Goal: Task Accomplishment & Management: Complete application form

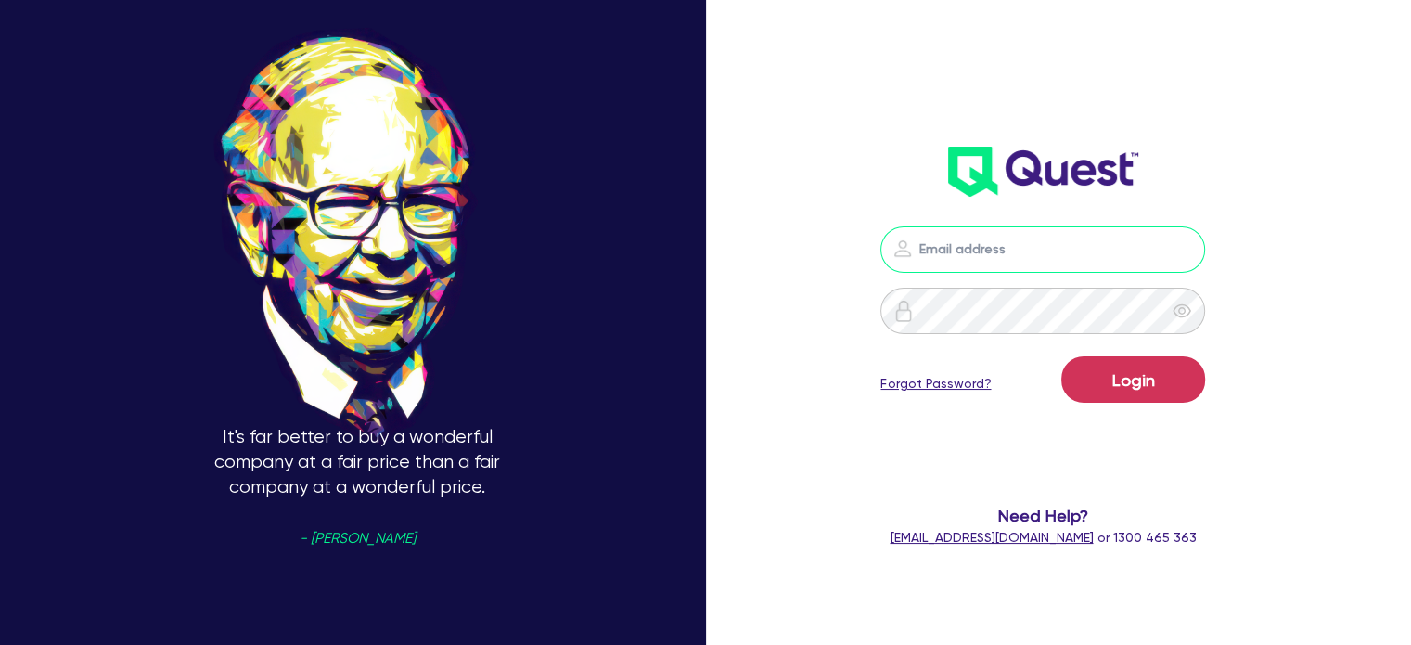
click at [952, 249] on input "email" at bounding box center [1042, 249] width 325 height 46
type input "[EMAIL_ADDRESS][PERSON_NAME][DOMAIN_NAME]"
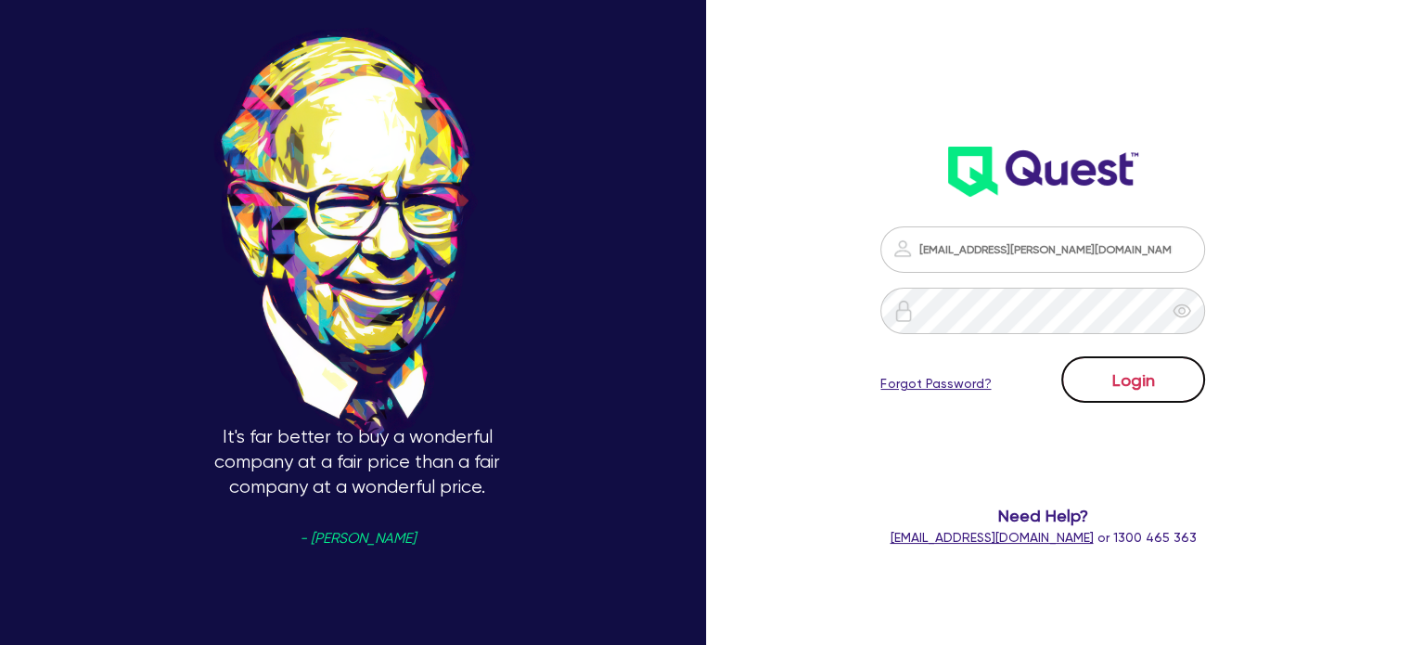
click at [1137, 380] on button "Login" at bounding box center [1133, 379] width 144 height 46
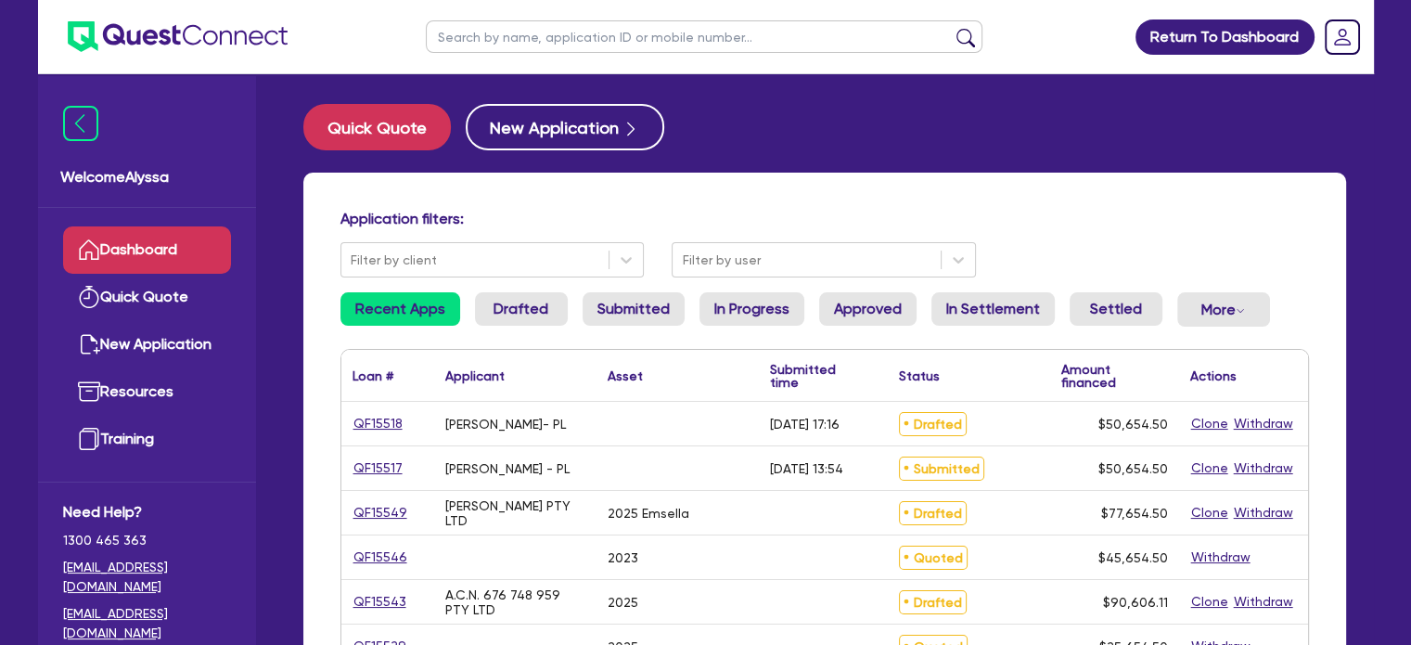
click at [679, 44] on input "text" at bounding box center [704, 36] width 556 height 32
type input "supercell"
click at [951, 28] on button "submit" at bounding box center [966, 41] width 30 height 26
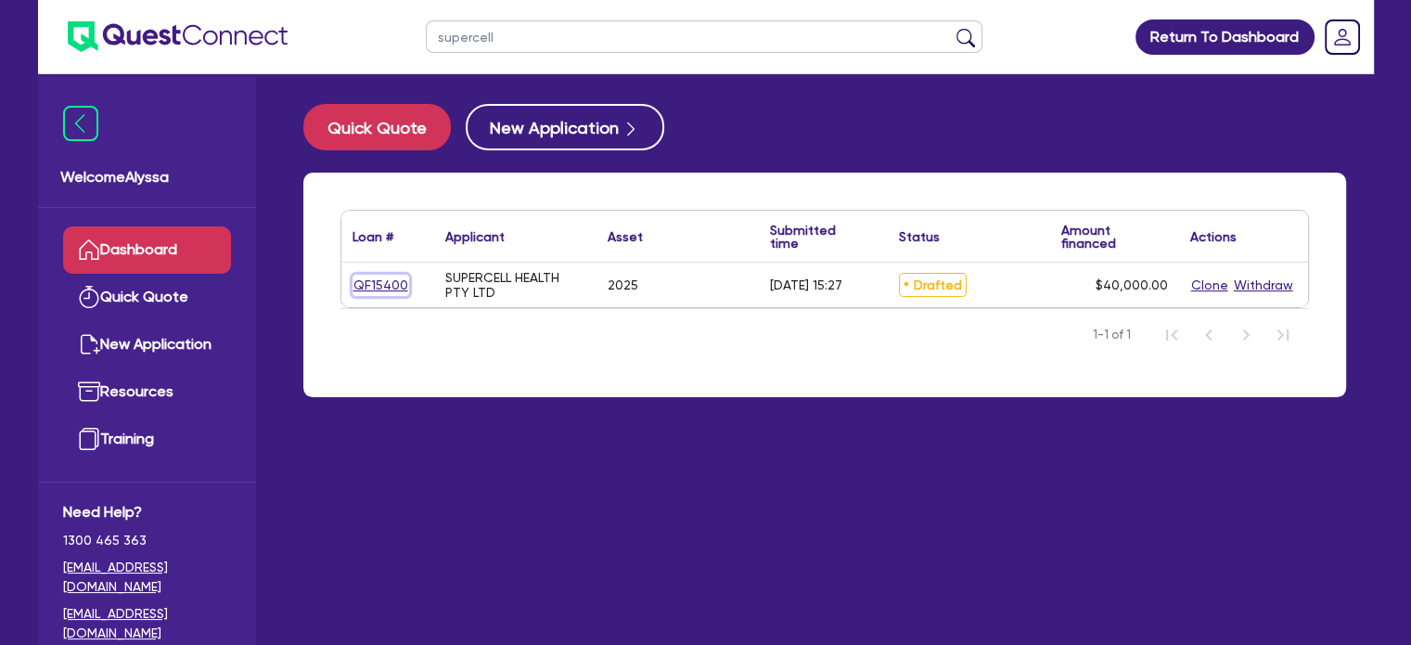
click at [397, 284] on link "QF15400" at bounding box center [380, 285] width 57 height 21
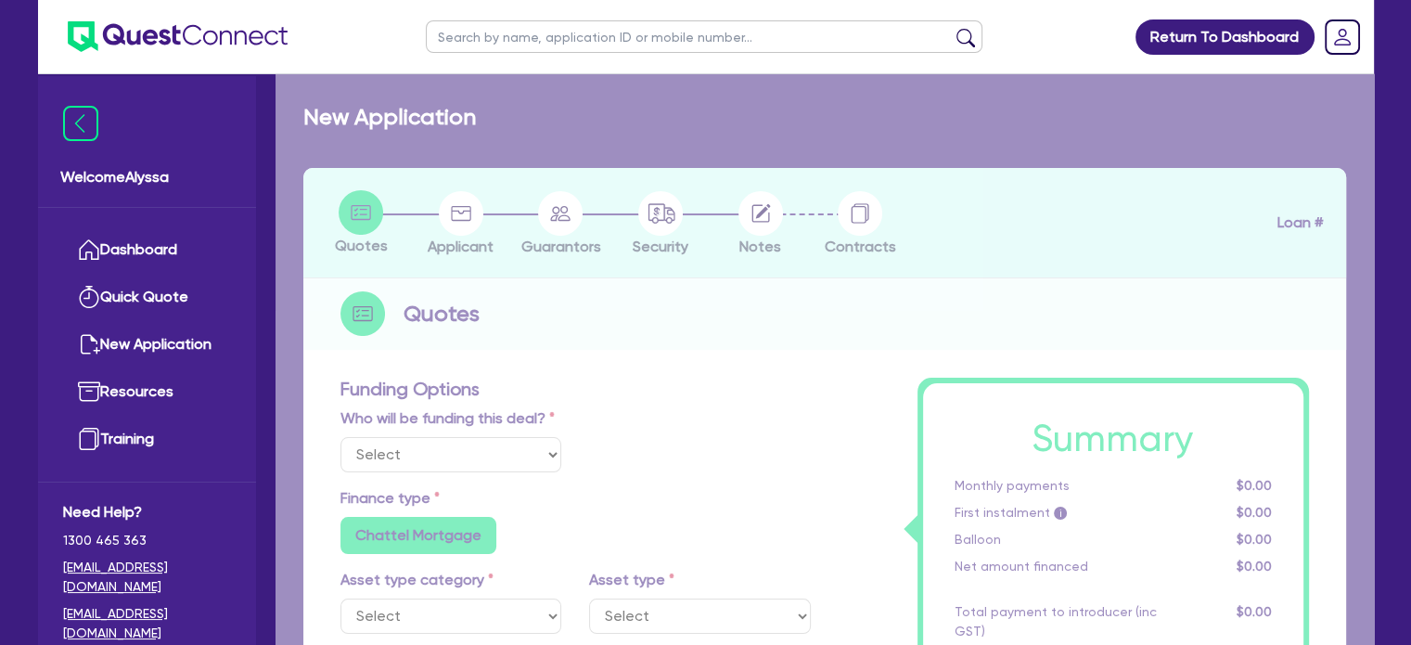
select select "Other"
select select "TERTIARY_ASSETS"
type input "2025"
radio input "true"
type input "40,000"
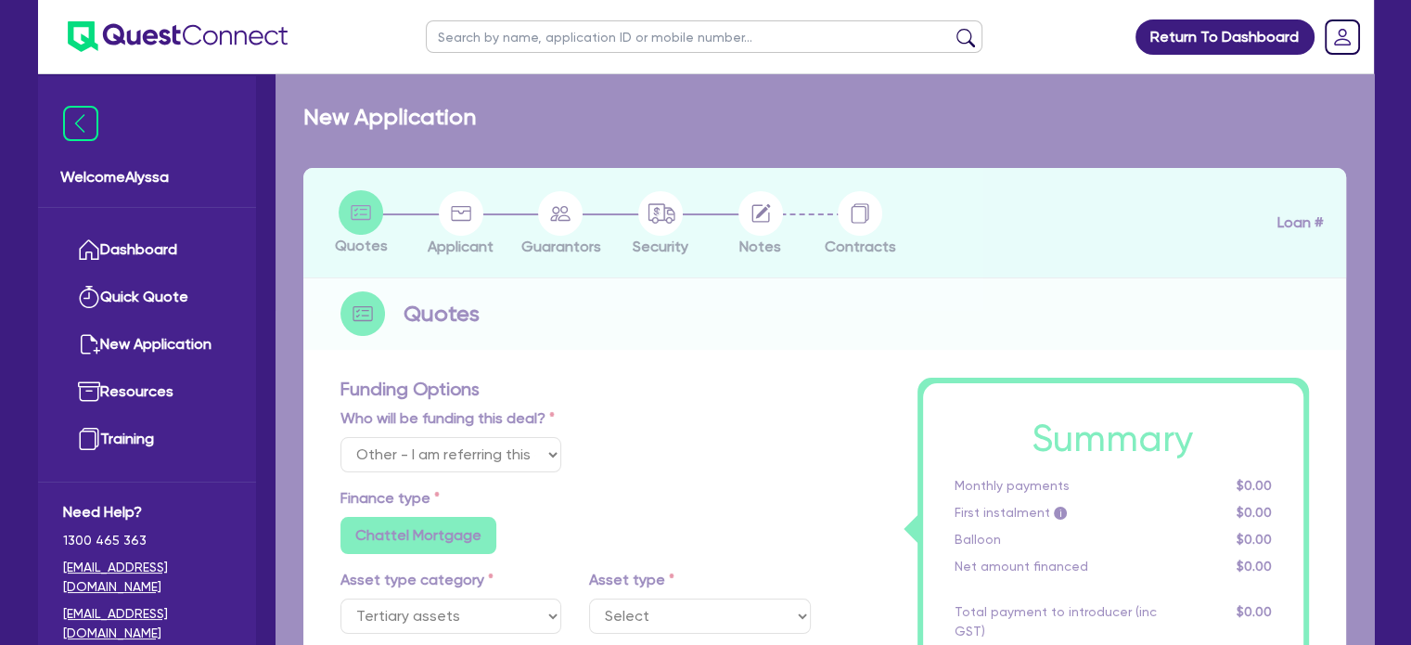
type input "4"
type input "1,600"
type input "10.5"
radio input "false"
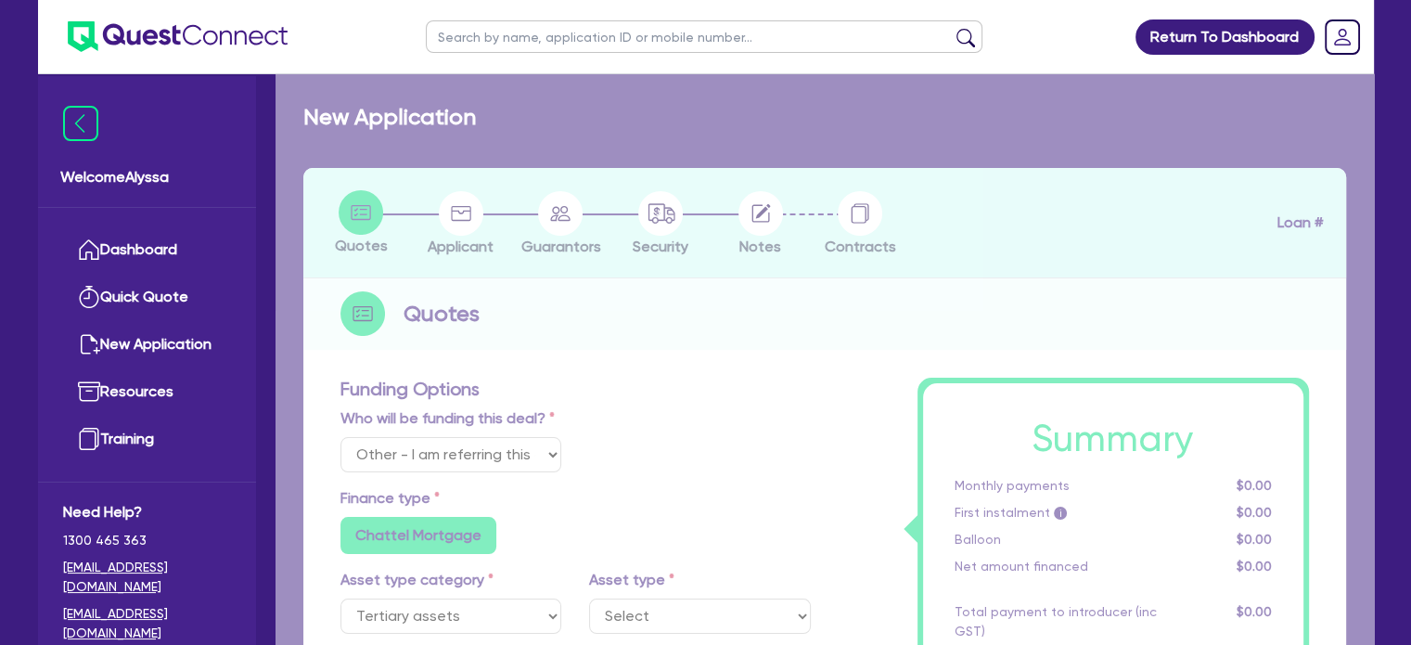
select select "BEAUTY_EQUIPMENT"
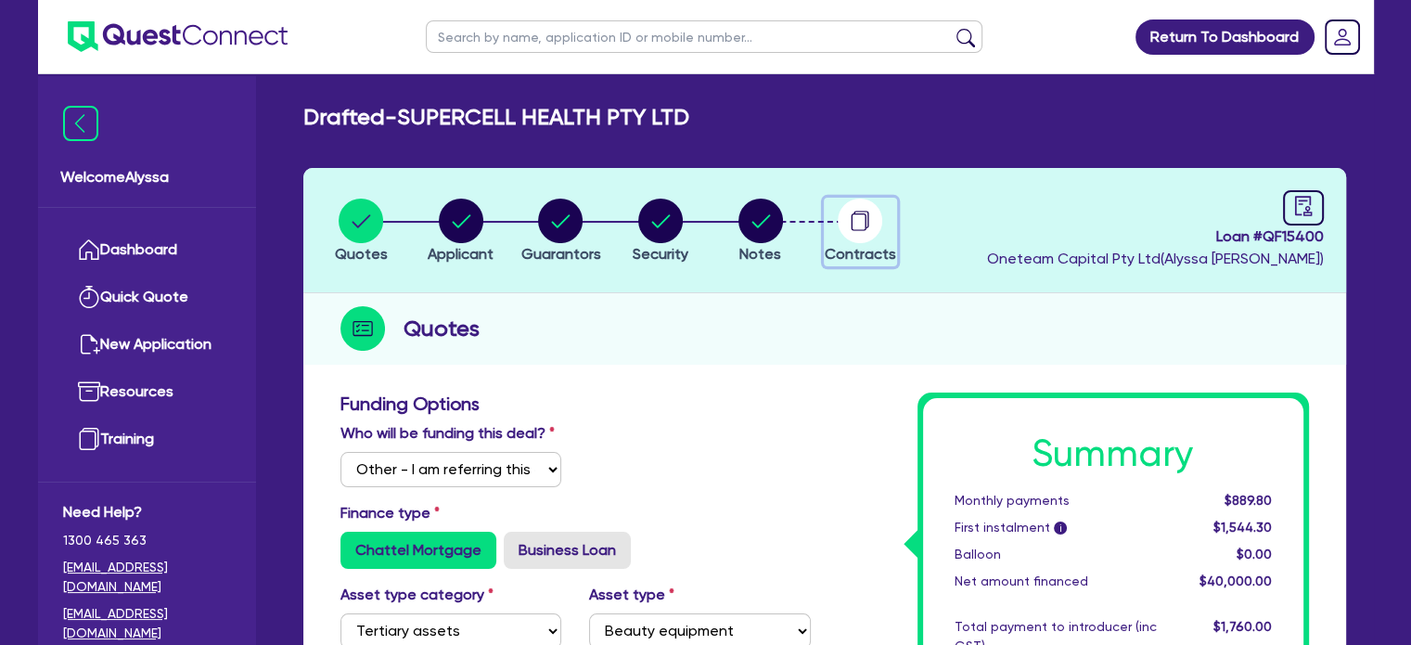
click at [857, 203] on circle "button" at bounding box center [859, 220] width 45 height 45
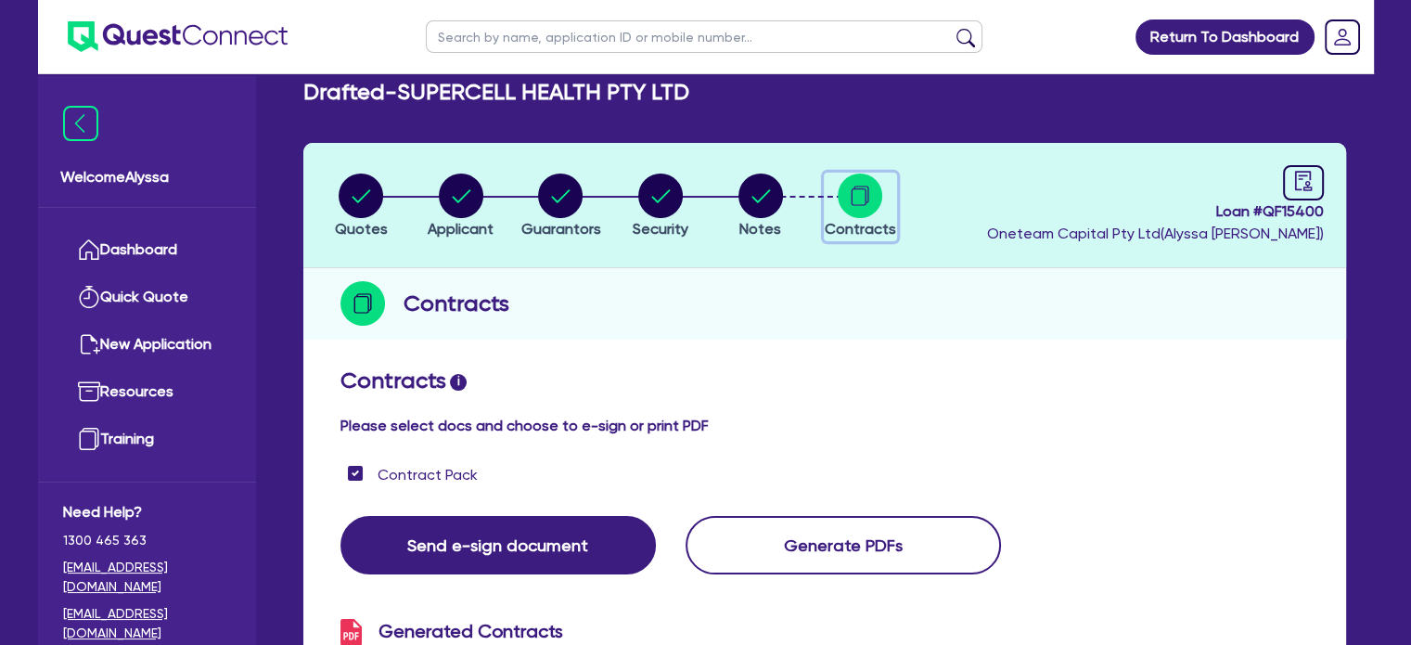
scroll to position [24, 0]
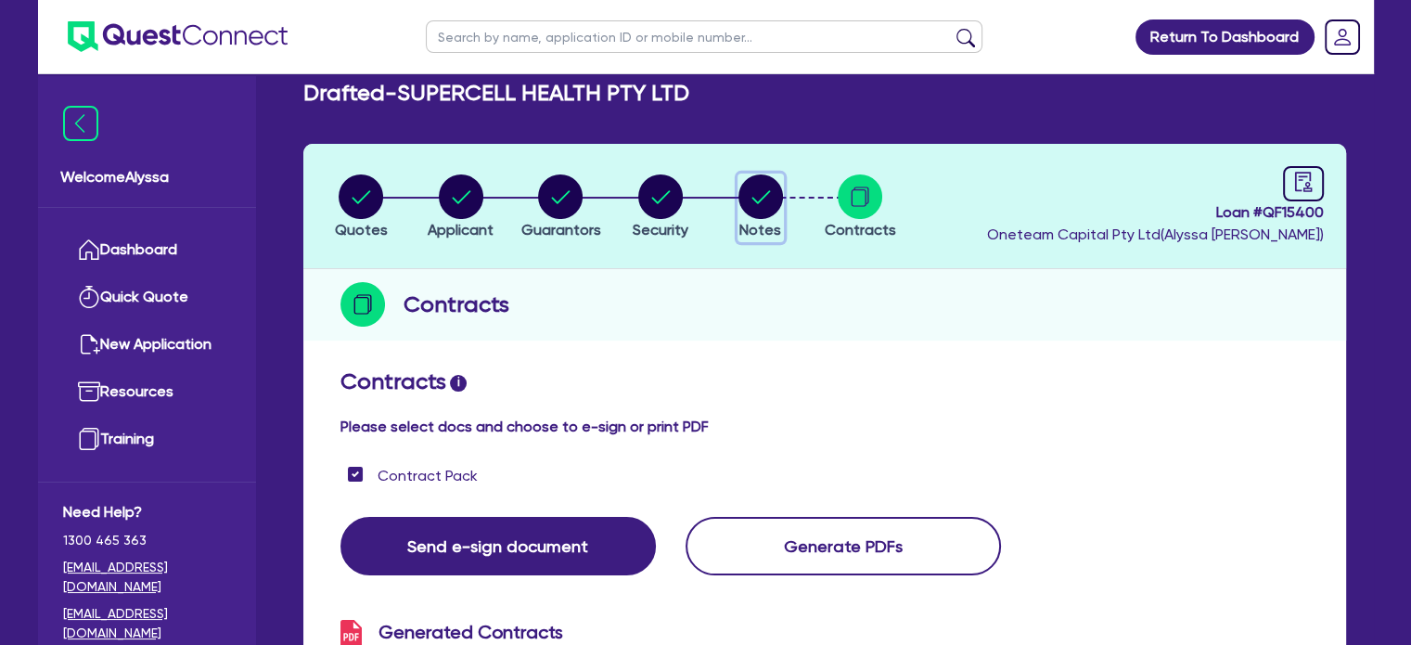
click at [753, 182] on circle "button" at bounding box center [760, 196] width 45 height 45
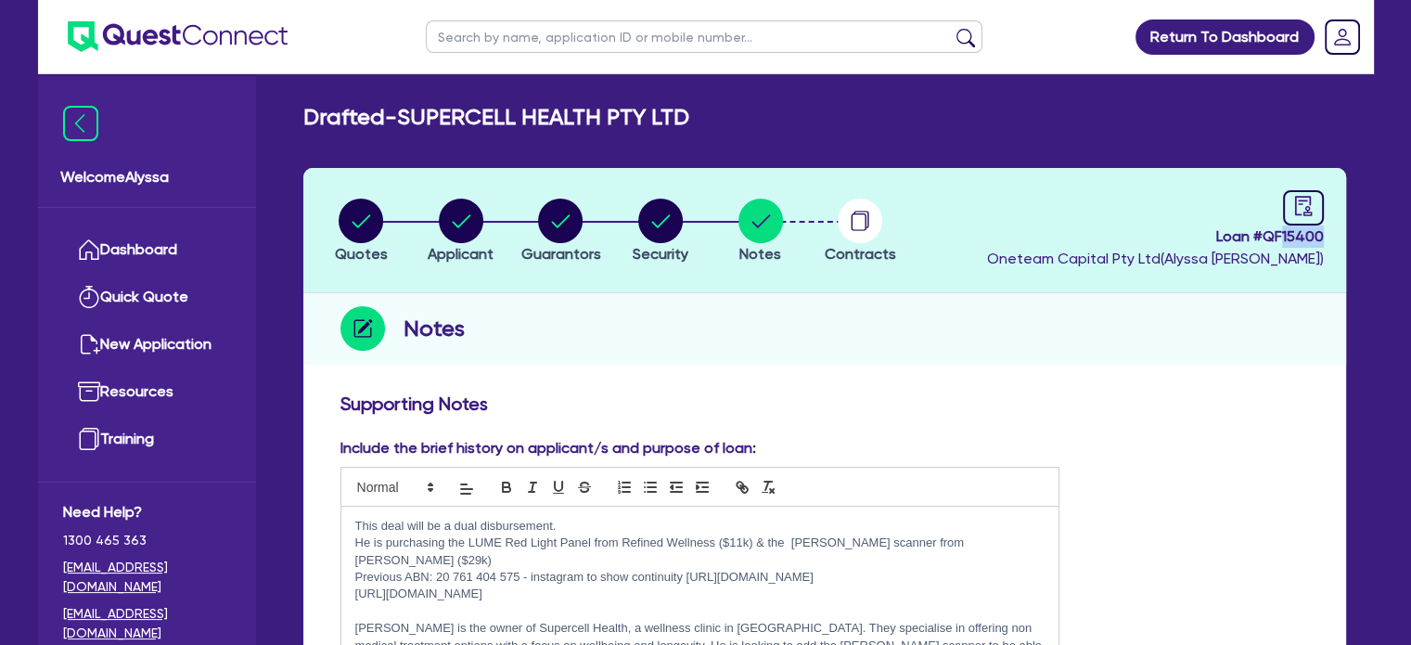
drag, startPoint x: 1322, startPoint y: 233, endPoint x: 1284, endPoint y: 239, distance: 39.5
click at [1284, 239] on header "Quotes Applicant [GEOGRAPHIC_DATA] Security Notes Contracts Loan # QF15400 Onet…" at bounding box center [824, 230] width 1042 height 125
copy span "15400"
click at [1343, 198] on header "Quotes Applicant [GEOGRAPHIC_DATA] Security Notes Contracts Loan # QF15400 Onet…" at bounding box center [824, 230] width 1042 height 125
drag, startPoint x: 1326, startPoint y: 241, endPoint x: 1264, endPoint y: 233, distance: 62.7
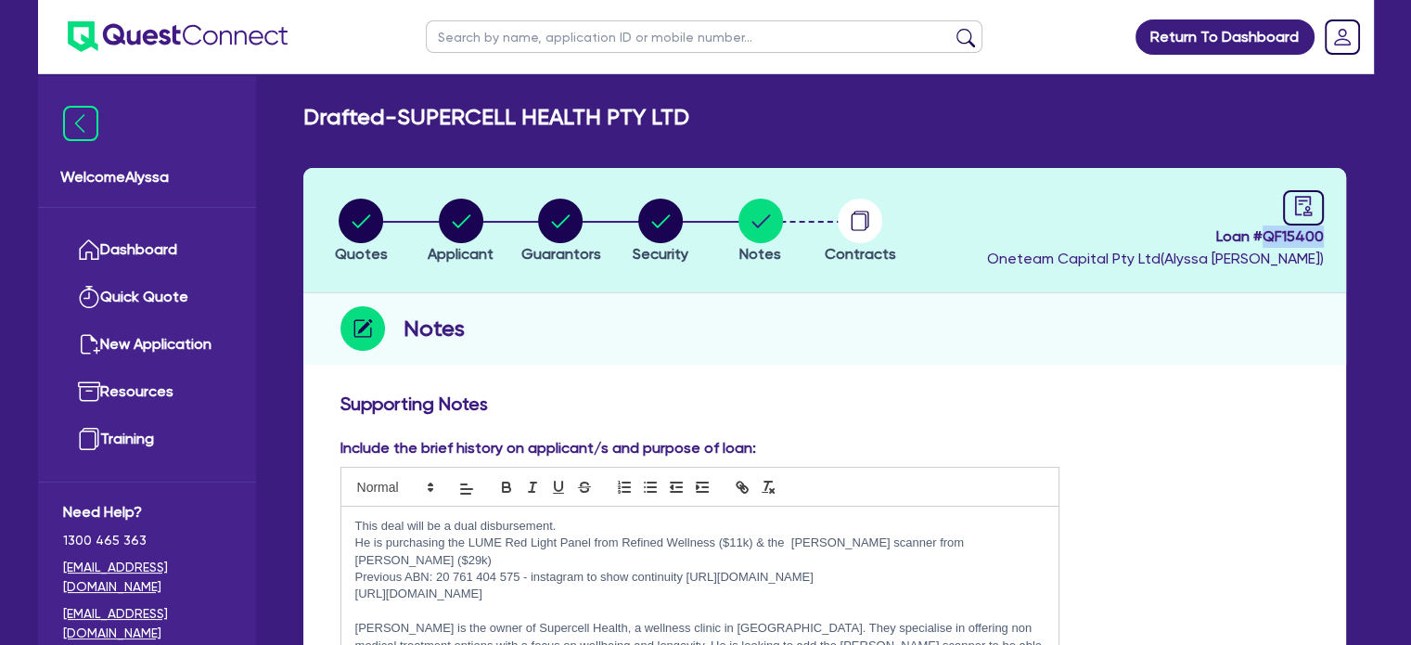
click at [1264, 233] on header "Quotes Applicant [GEOGRAPHIC_DATA] Security Notes Contracts Loan # QF15400 Onet…" at bounding box center [824, 230] width 1042 height 125
copy span "QF15400"
